Goal: Download file/media

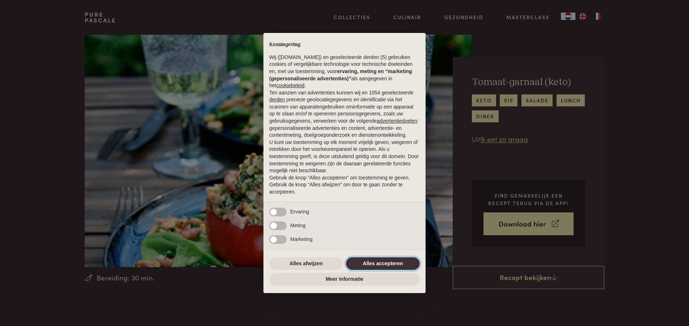
click at [355, 260] on button "Alles accepteren" at bounding box center [383, 263] width 74 height 13
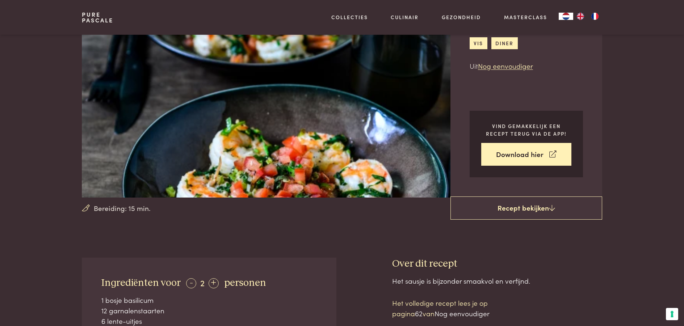
scroll to position [72, 0]
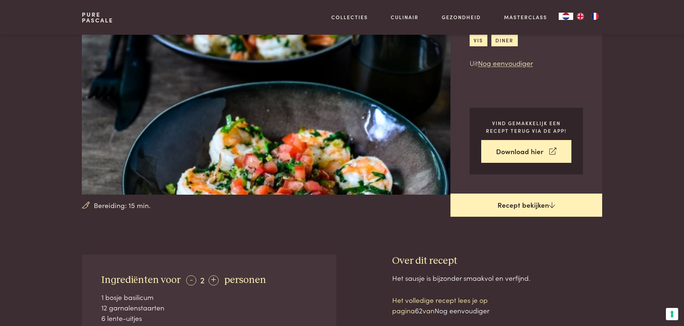
click at [531, 204] on link "Recept bekijken" at bounding box center [526, 205] width 152 height 23
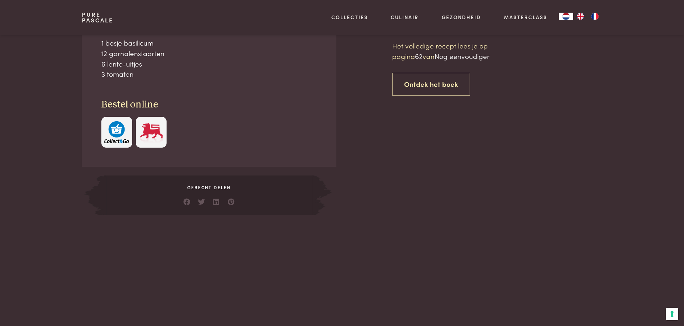
scroll to position [327, 0]
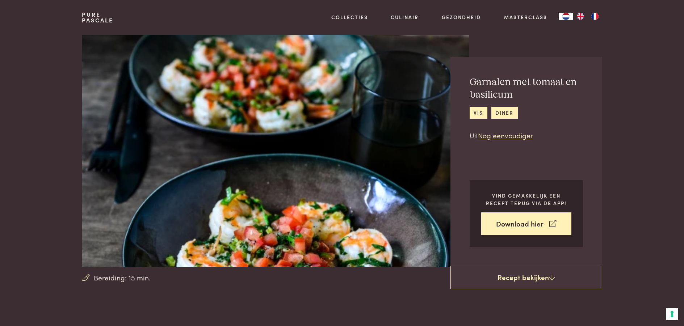
click at [240, 191] on img at bounding box center [275, 151] width 387 height 232
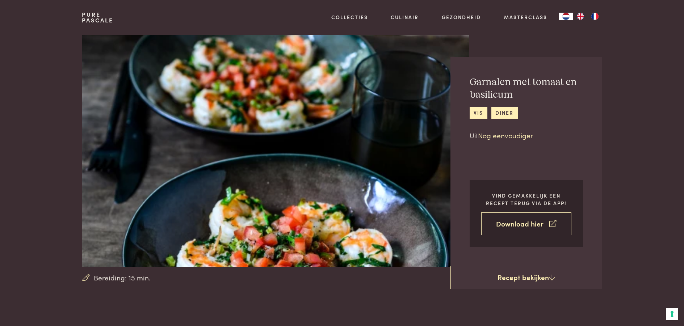
click at [522, 223] on link "Download hier" at bounding box center [526, 224] width 90 height 23
